Goal: Transaction & Acquisition: Register for event/course

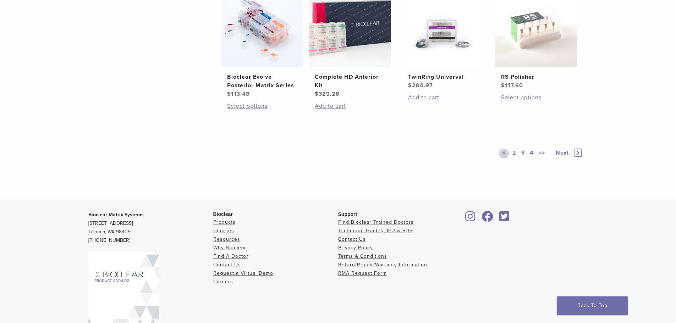
scroll to position [603, 0]
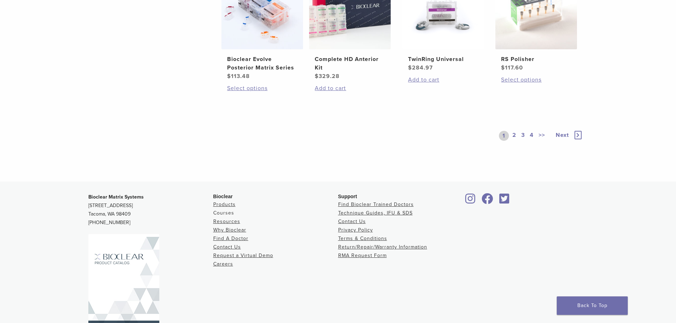
click at [220, 214] on link "Courses" at bounding box center [223, 213] width 21 height 6
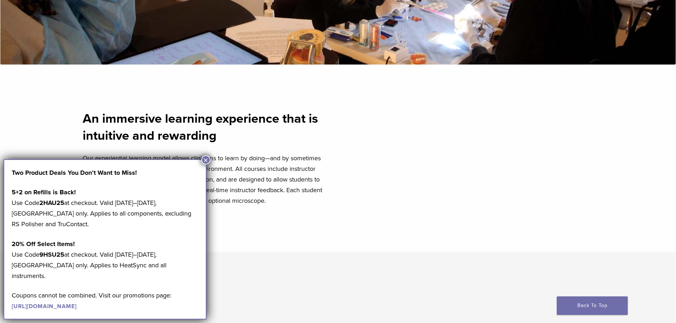
scroll to position [284, 0]
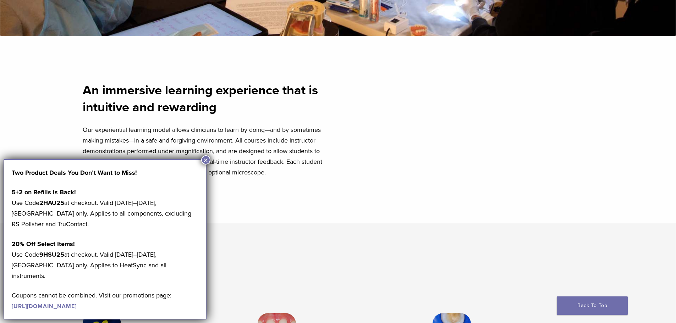
click at [207, 160] on button "×" at bounding box center [205, 159] width 9 height 9
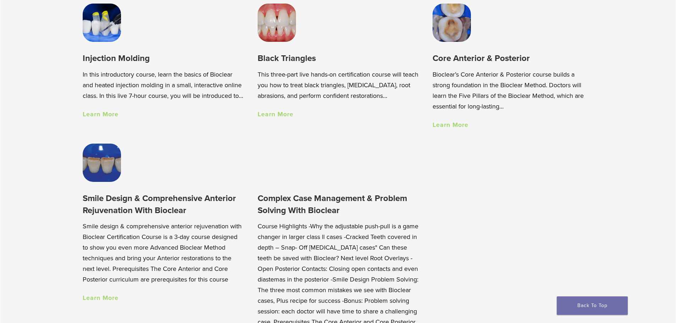
scroll to position [567, 0]
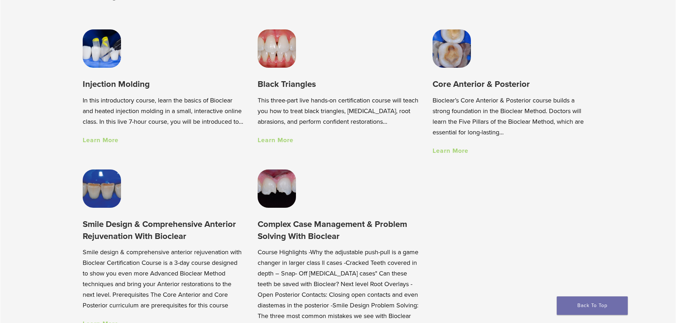
click at [106, 144] on link "Learn More" at bounding box center [101, 140] width 36 height 8
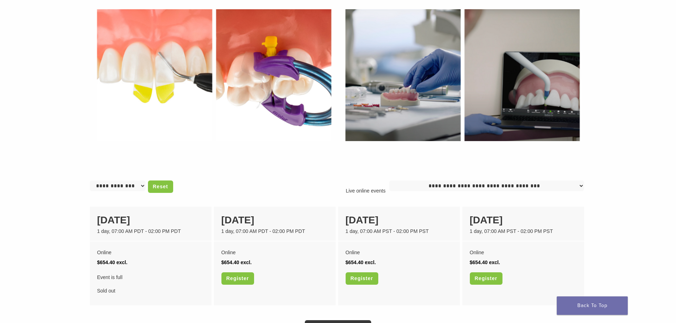
scroll to position [426, 0]
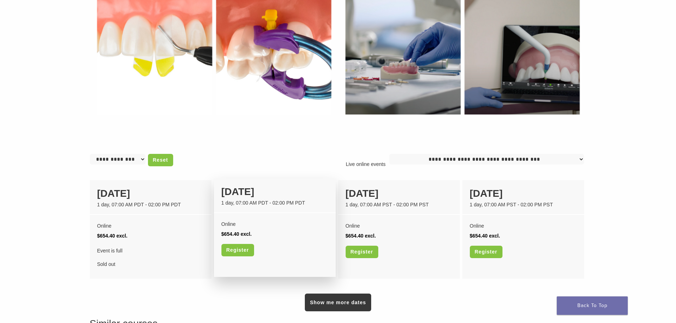
click at [245, 196] on div "[DATE]" at bounding box center [274, 191] width 107 height 15
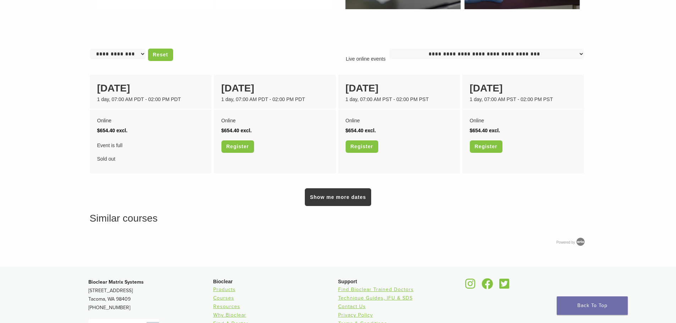
scroll to position [532, 0]
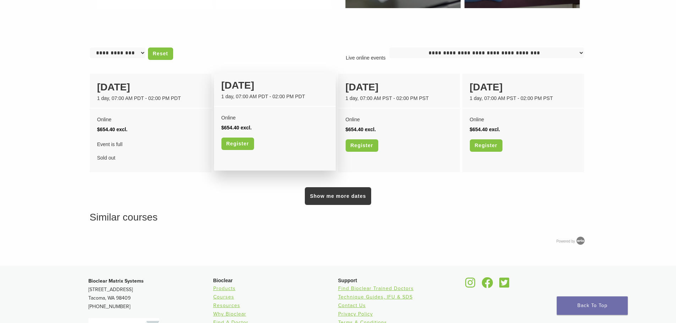
click at [260, 109] on div "Online $654.40 excl. Register" at bounding box center [275, 134] width 122 height 55
click at [241, 146] on link "Register" at bounding box center [237, 144] width 33 height 12
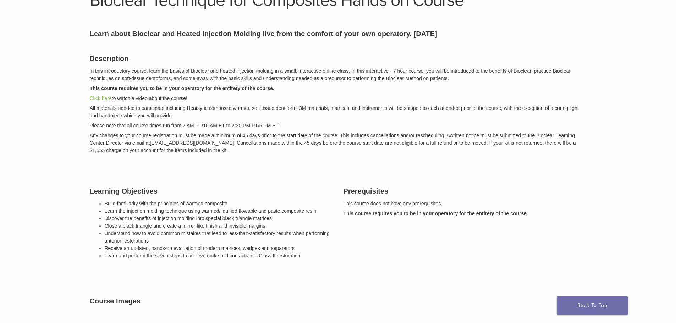
scroll to position [35, 0]
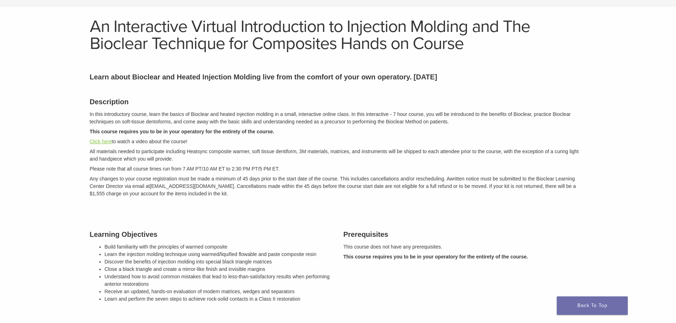
click at [100, 142] on link "Click here" at bounding box center [101, 142] width 22 height 6
